Goal: Task Accomplishment & Management: Complete application form

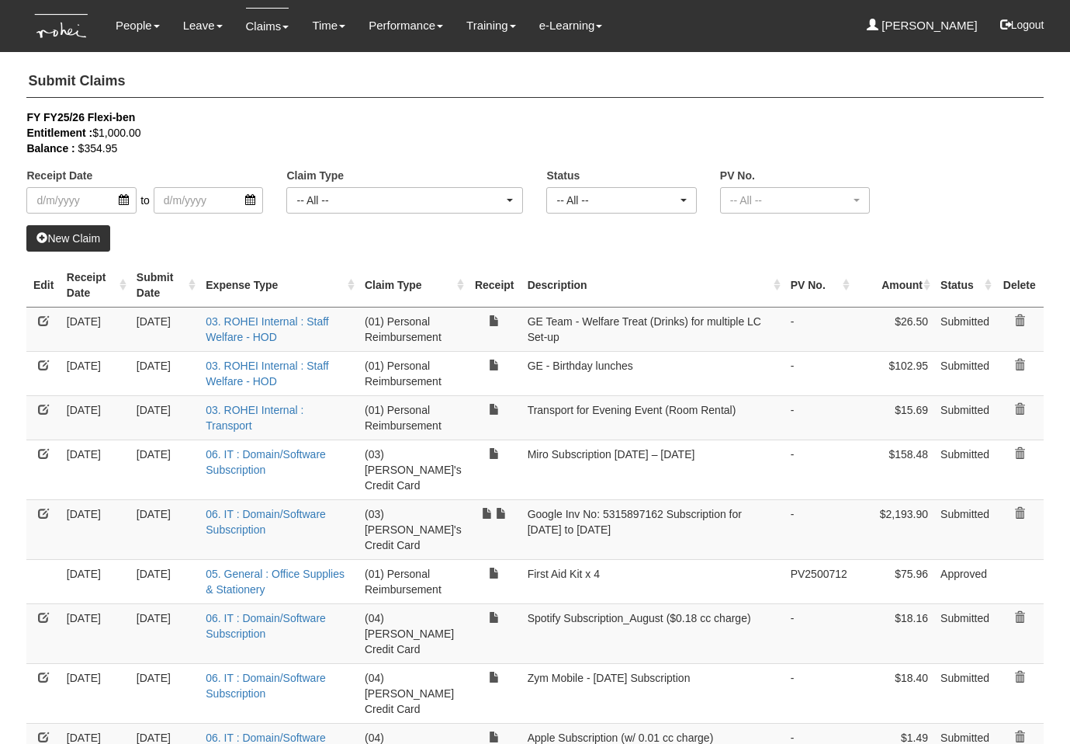
select select "50"
click at [308, 94] on h4 "Submit Claims" at bounding box center [534, 82] width 1017 height 32
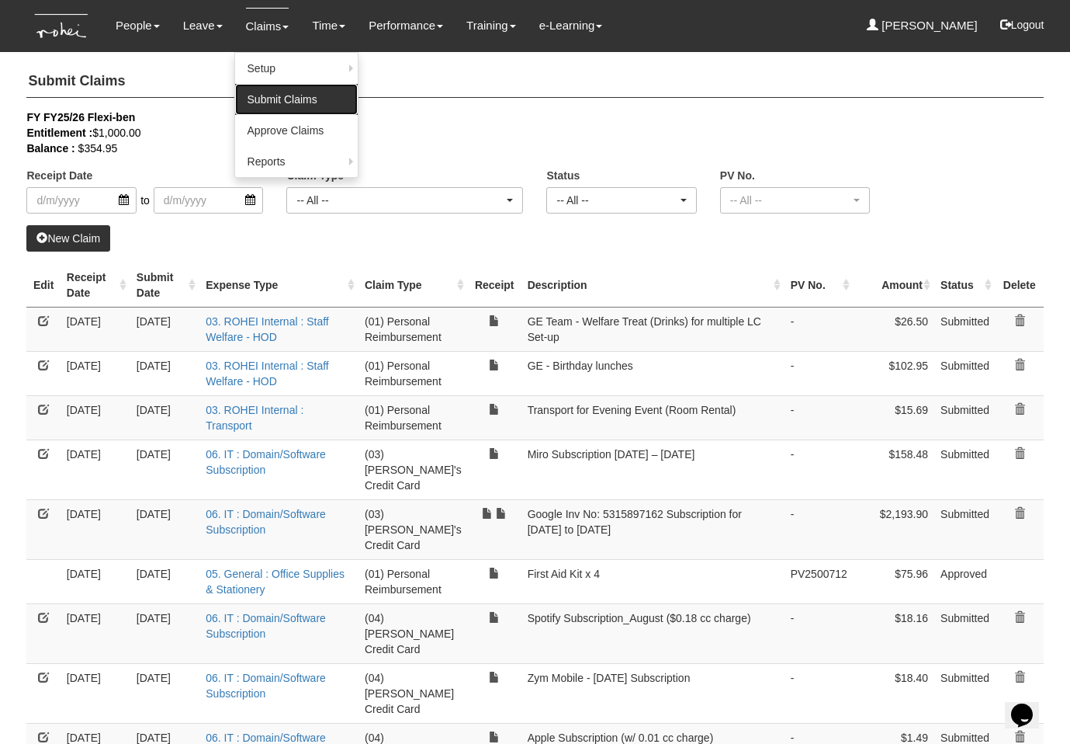
click at [269, 88] on link "Submit Claims" at bounding box center [296, 99] width 123 height 31
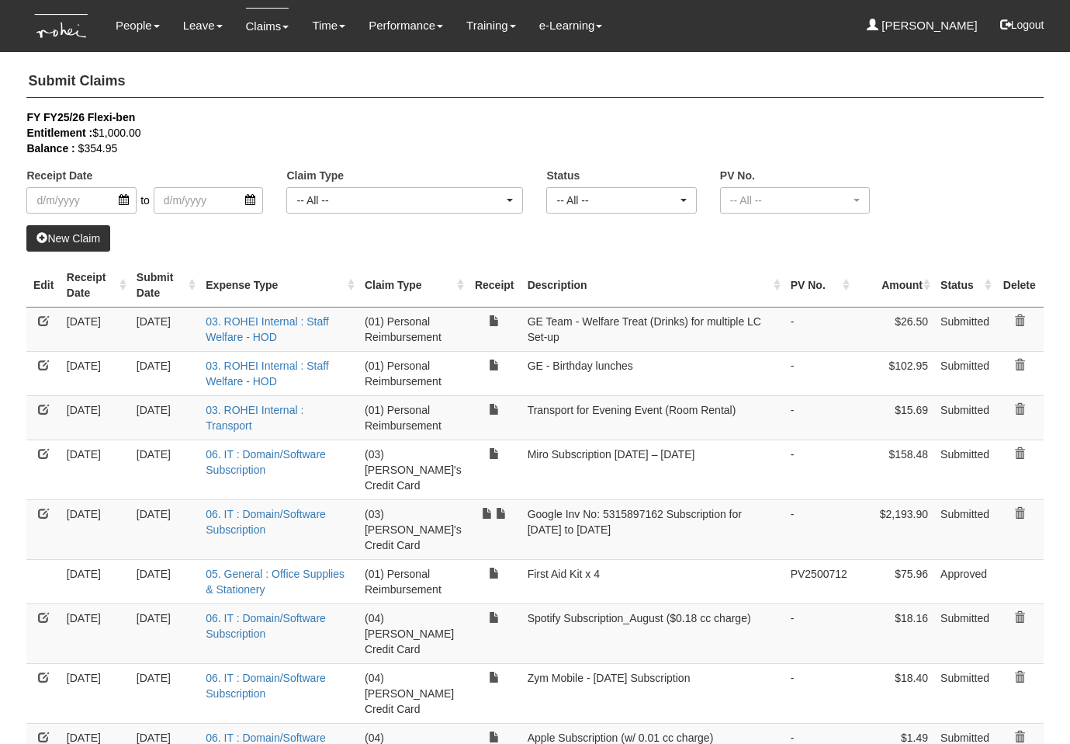
select select "50"
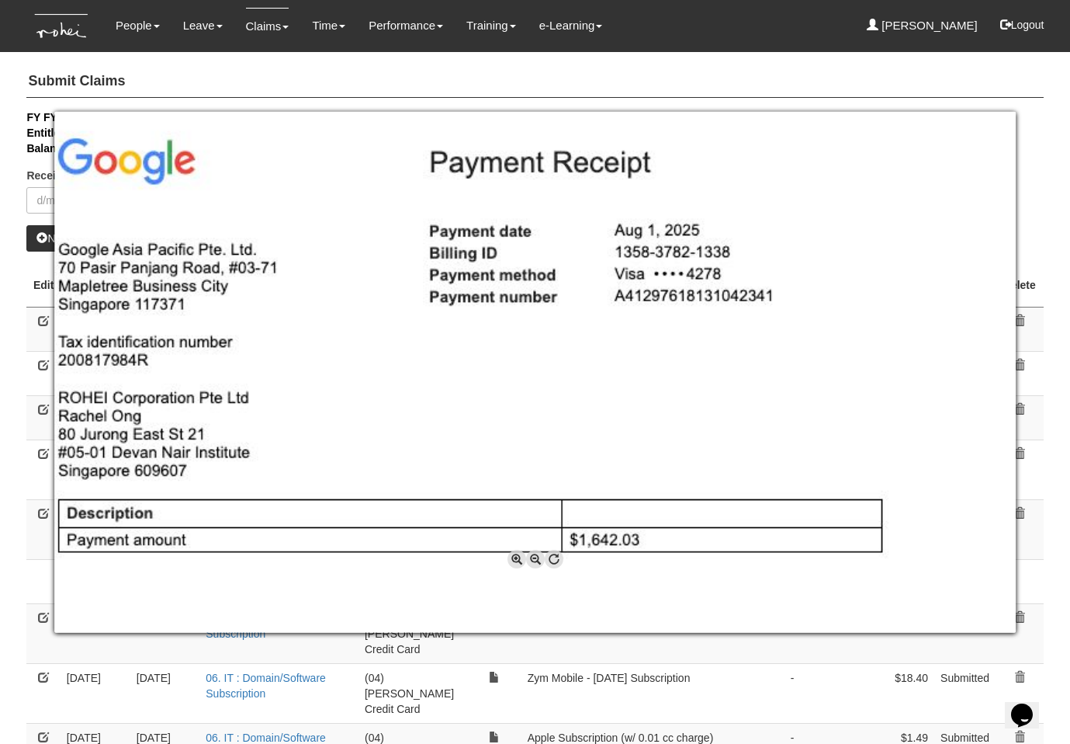
click at [345, 79] on div at bounding box center [535, 372] width 1070 height 744
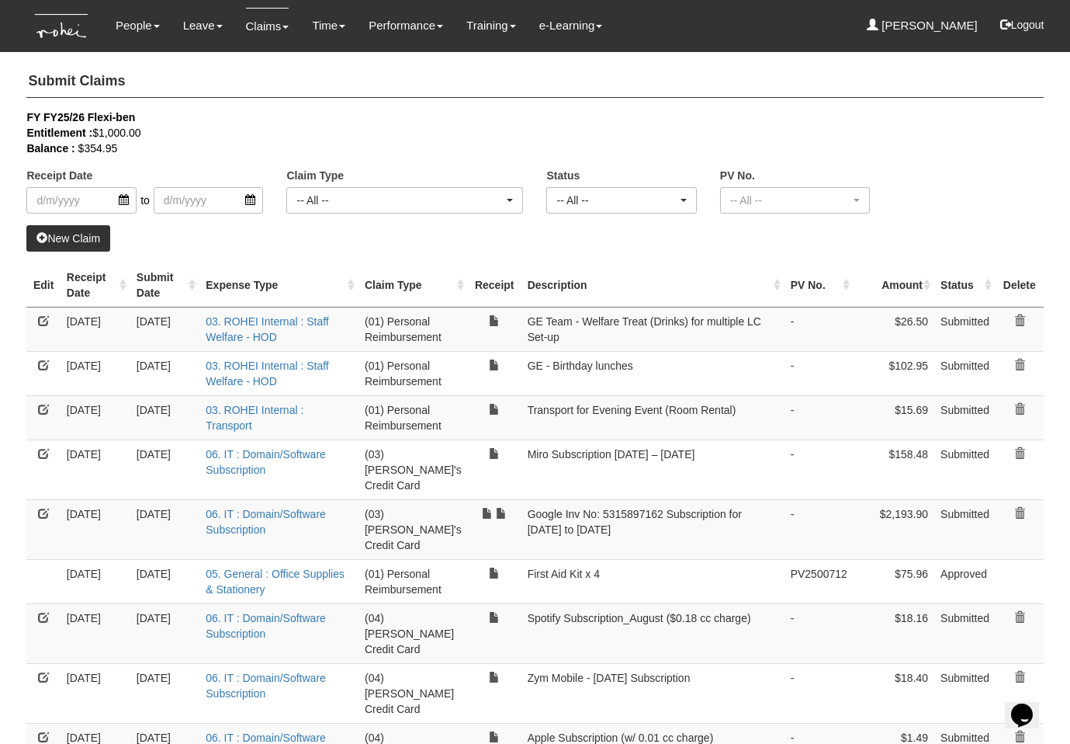
click at [88, 243] on link "New Claim" at bounding box center [68, 238] width 84 height 26
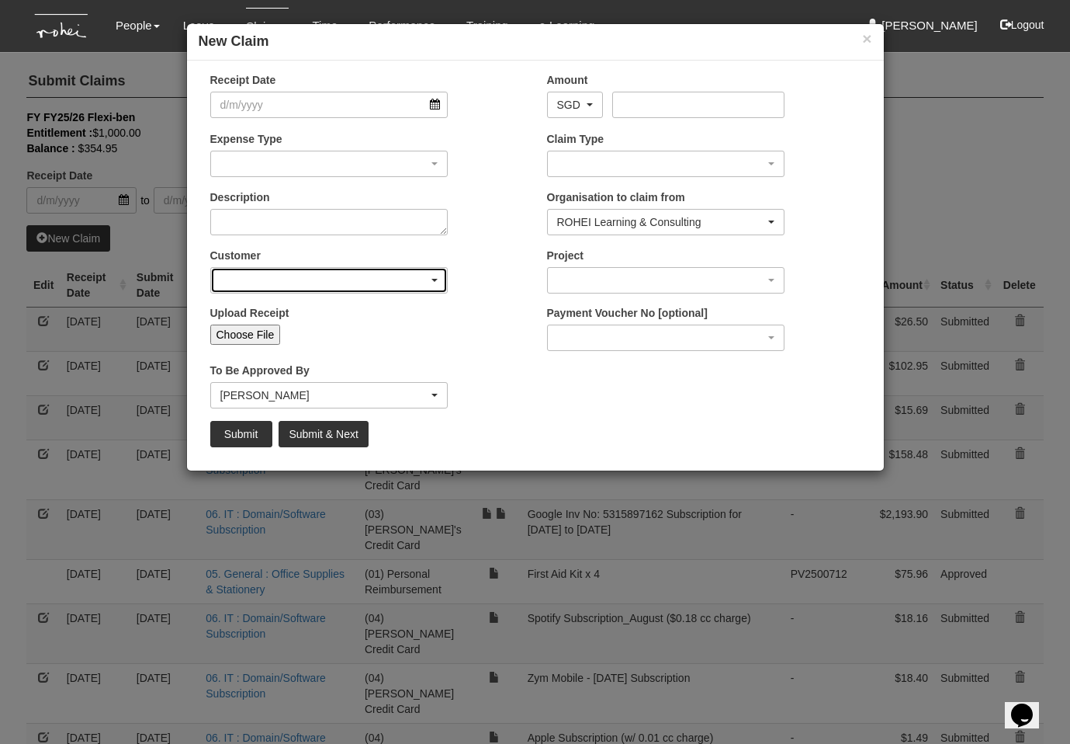
click at [331, 274] on div "button" at bounding box center [329, 280] width 237 height 25
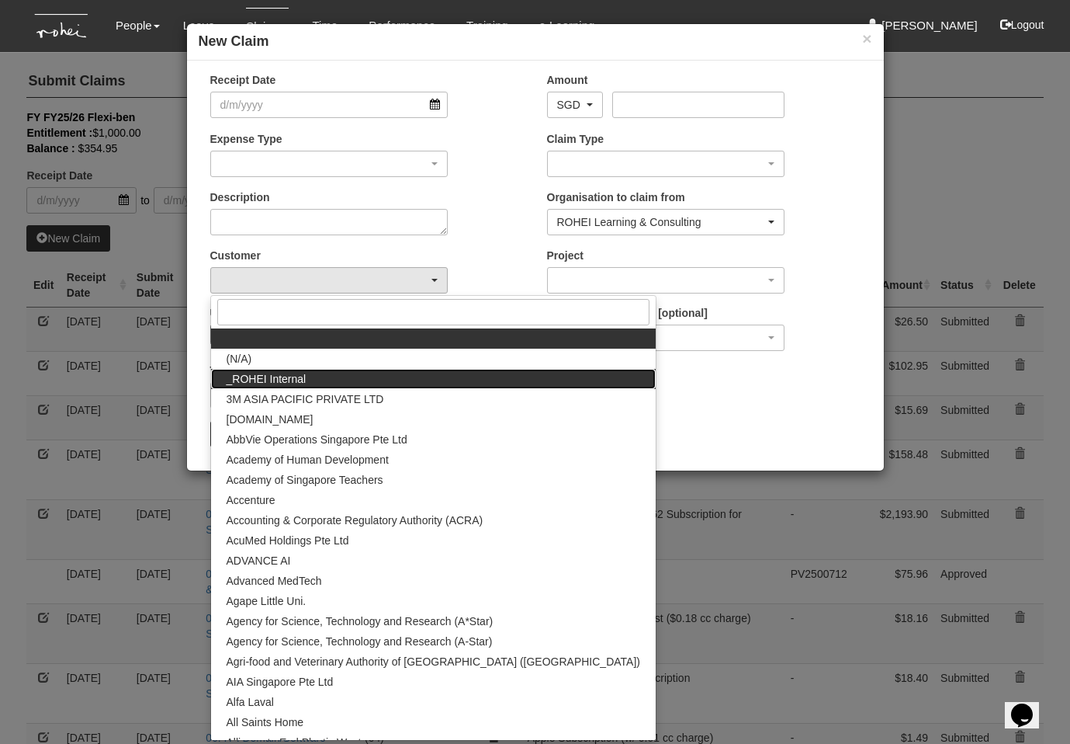
click at [270, 380] on span "_ROHEI Internal" at bounding box center [267, 379] width 80 height 16
select select "397"
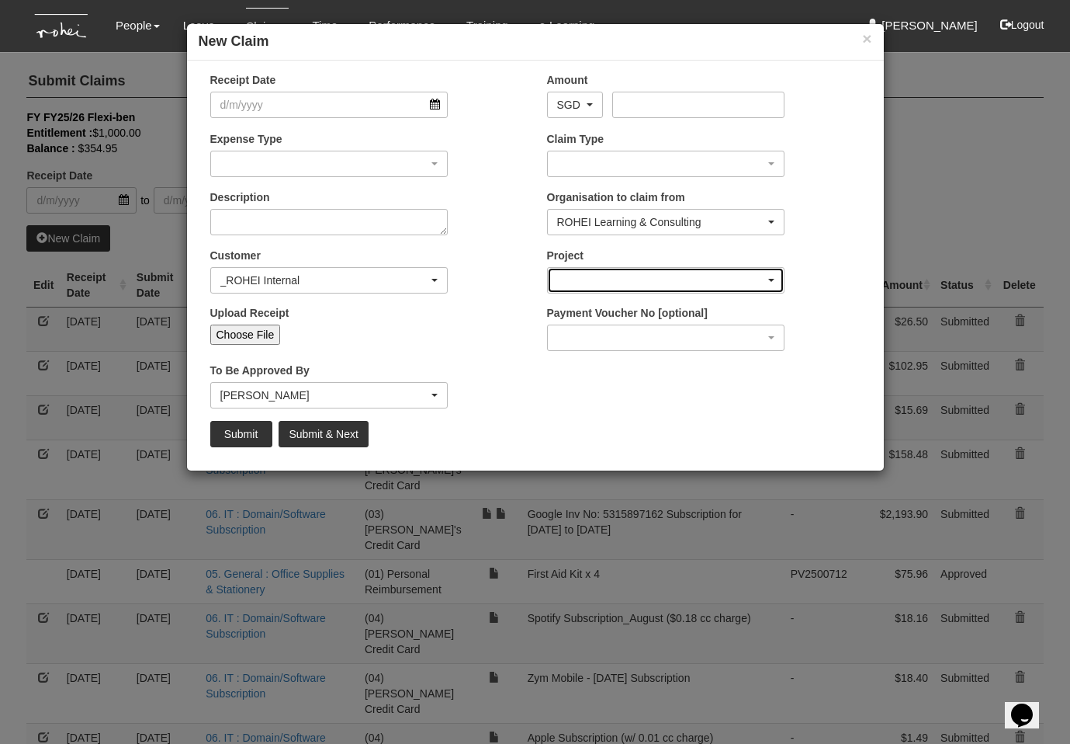
click at [662, 273] on div "button" at bounding box center [666, 280] width 237 height 25
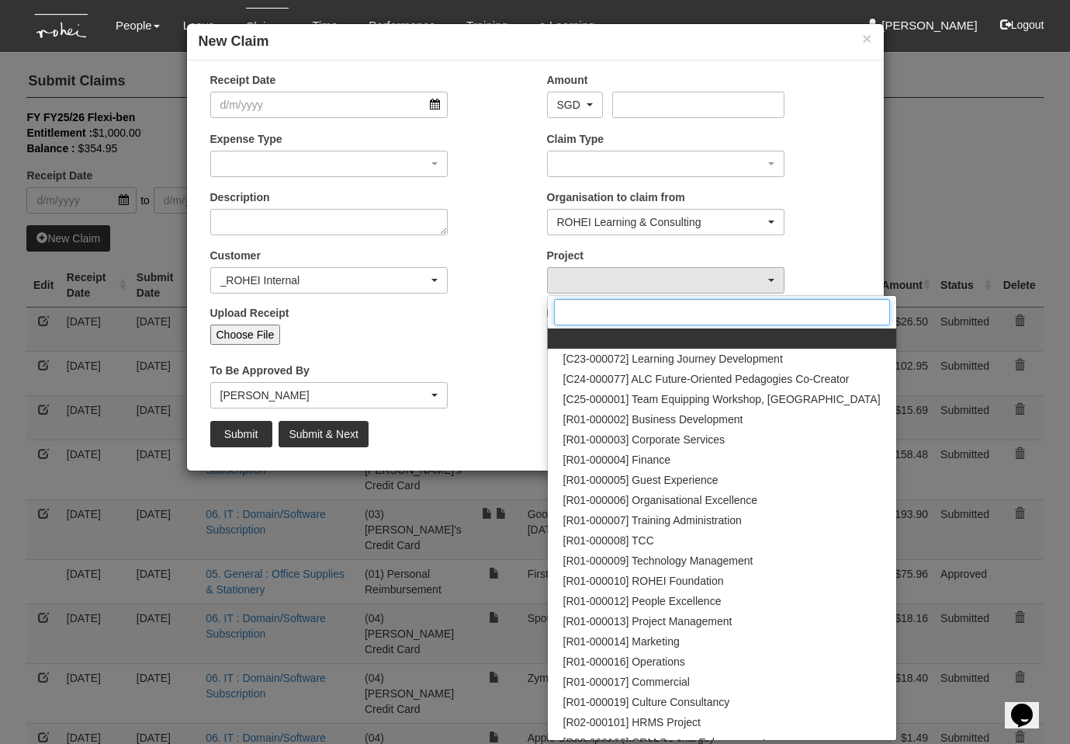
click at [660, 319] on input "Search" at bounding box center [722, 312] width 336 height 26
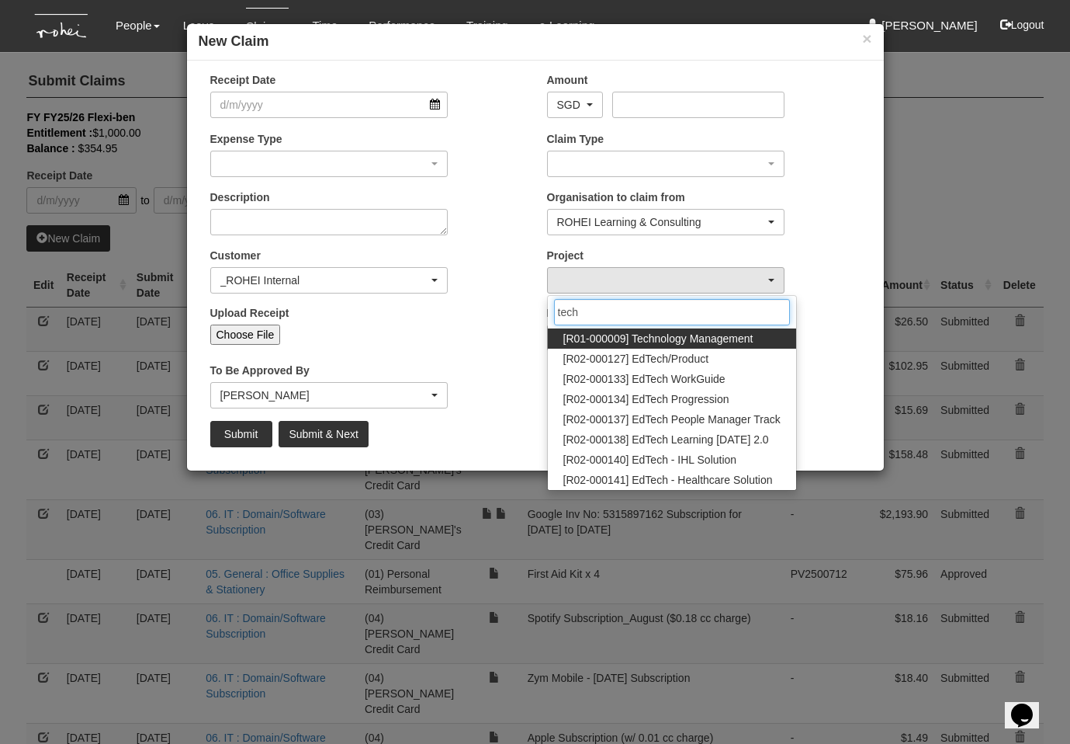
type input "tech"
click at [670, 342] on span "[R01-000009] Technology Management" at bounding box center [659, 339] width 190 height 16
select select "1486"
